Goal: Entertainment & Leisure: Consume media (video, audio)

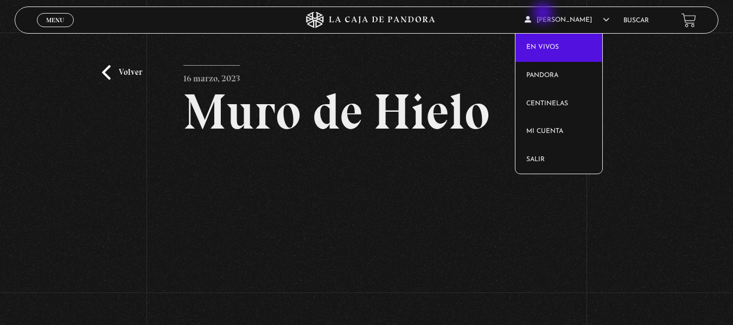
scroll to position [109, 0]
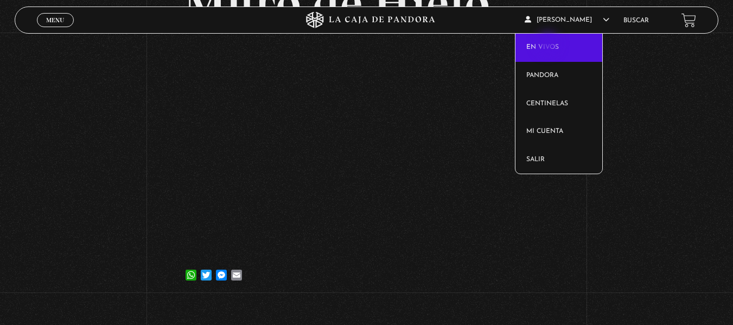
click at [549, 45] on link "En vivos" at bounding box center [559, 48] width 87 height 28
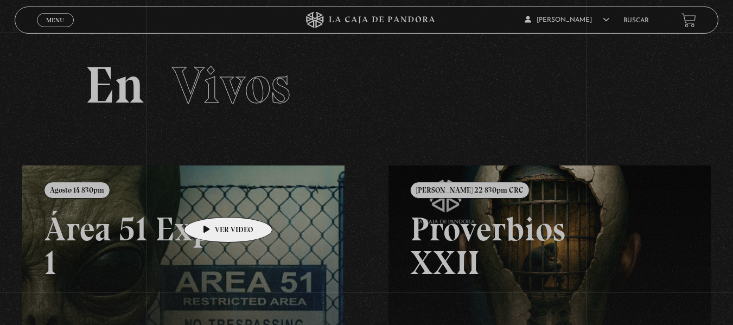
click at [211, 203] on link at bounding box center [388, 328] width 733 height 325
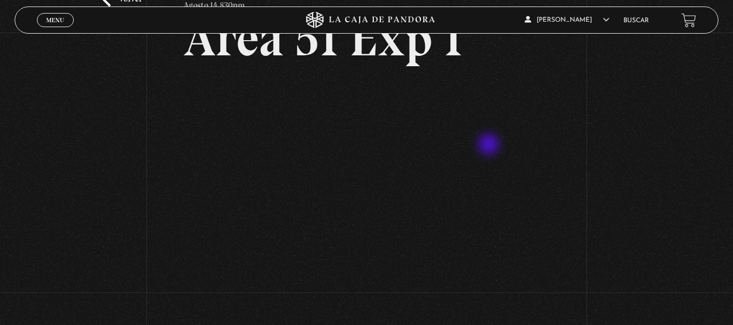
scroll to position [54, 0]
